Goal: Find specific page/section: Find specific page/section

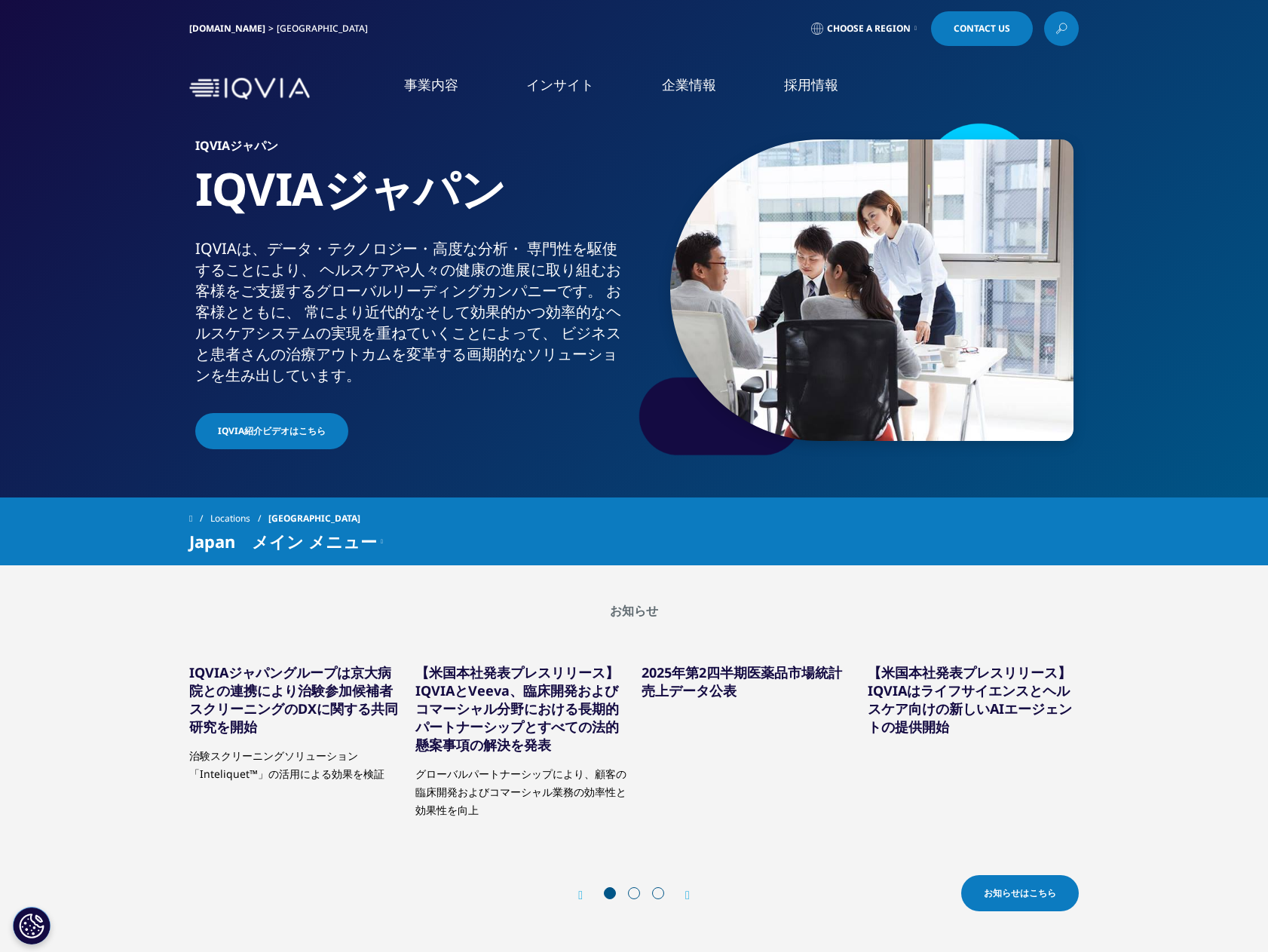
click at [406, 88] on link "事業内容" at bounding box center [430, 84] width 54 height 19
click at [750, 313] on link "IQVIA Remote Detailing" at bounding box center [818, 314] width 289 height 17
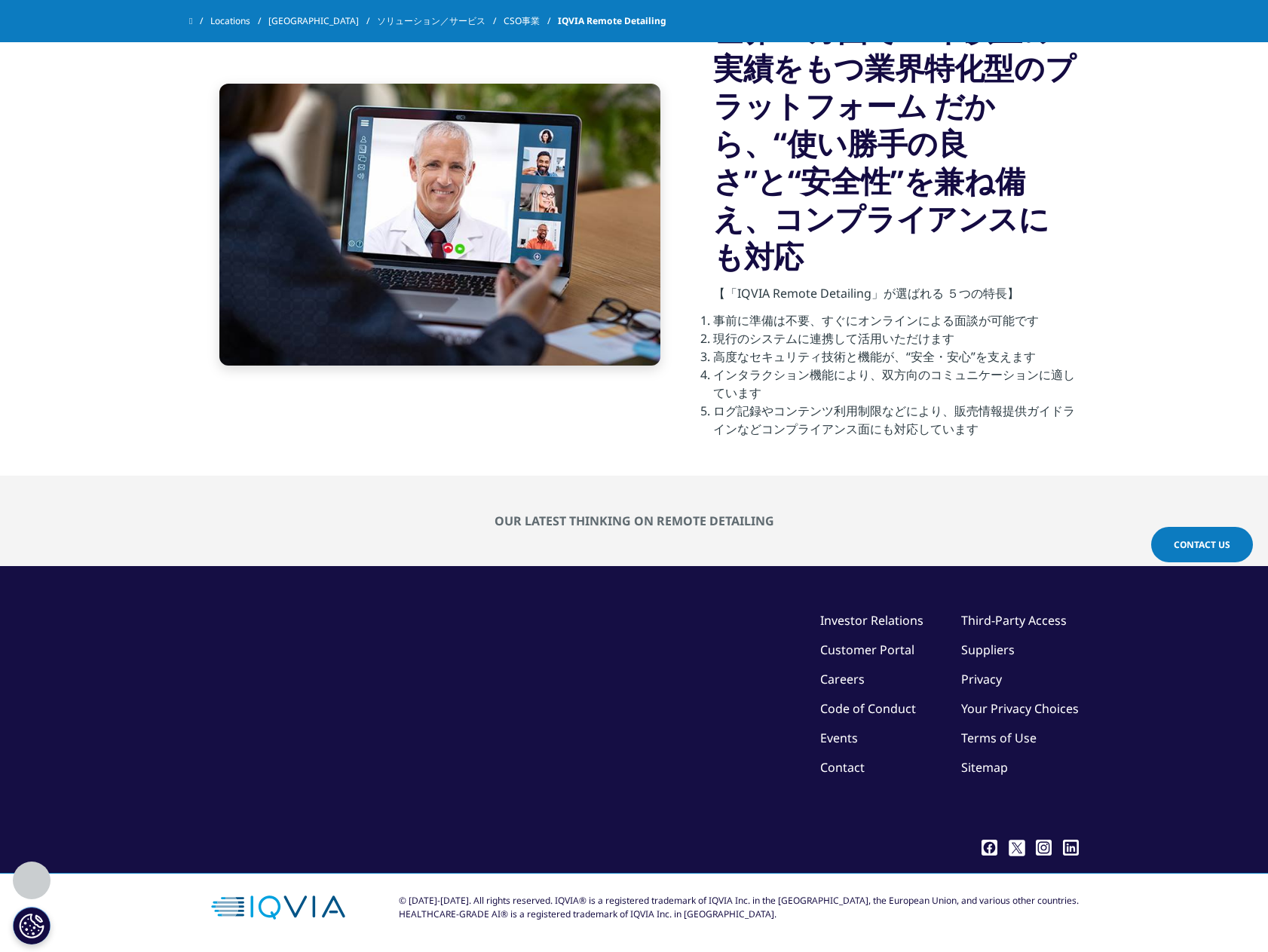
scroll to position [1342, 0]
